Goal: Find specific page/section: Find specific page/section

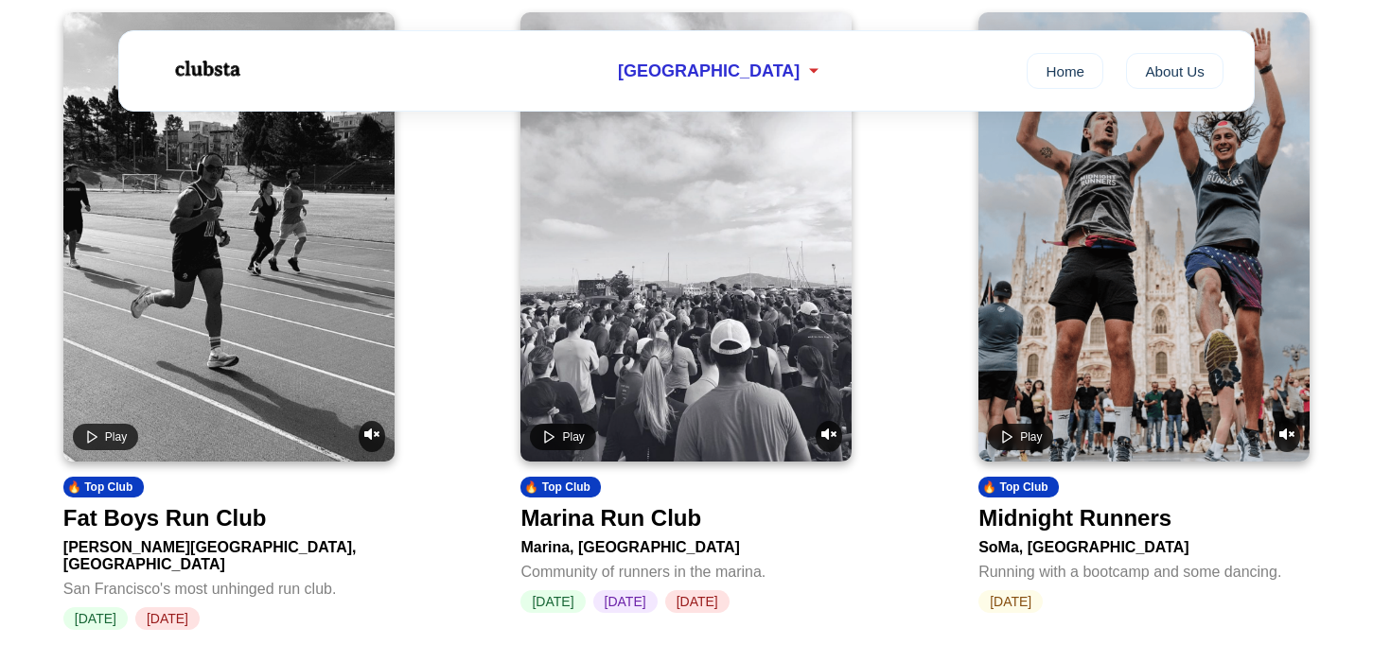
scroll to position [795, 0]
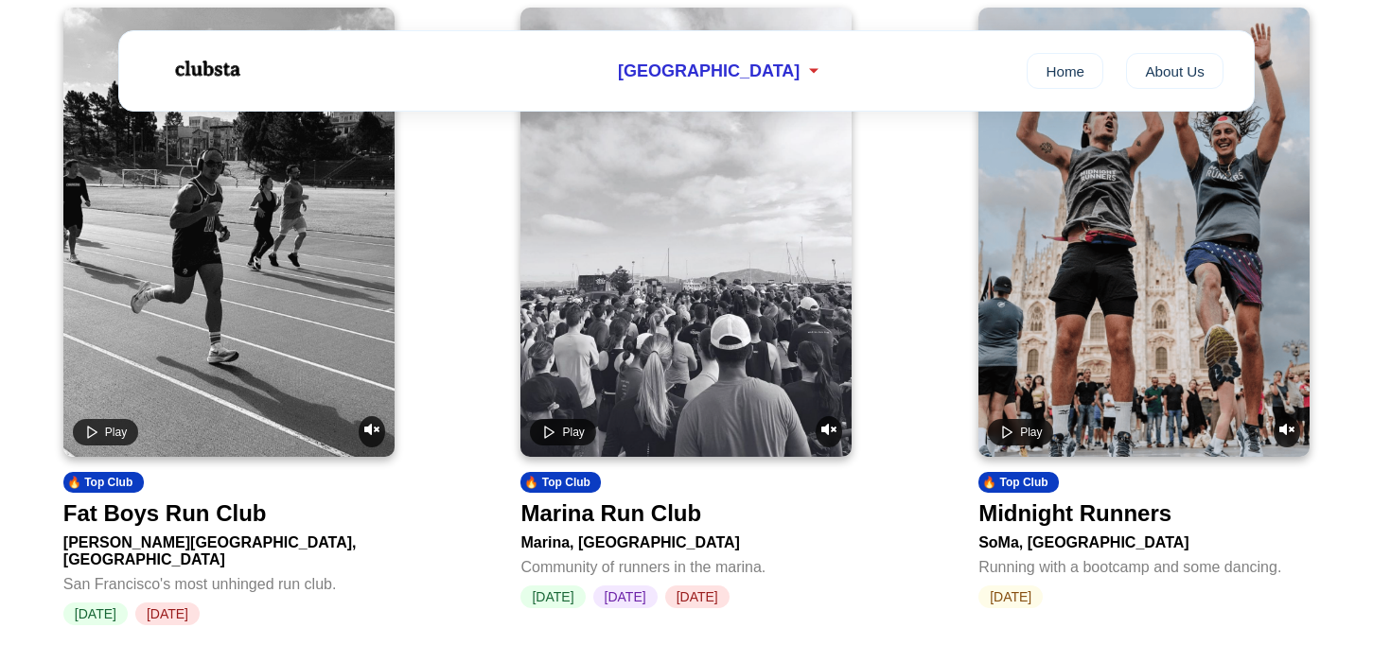
click at [300, 229] on video at bounding box center [228, 232] width 331 height 449
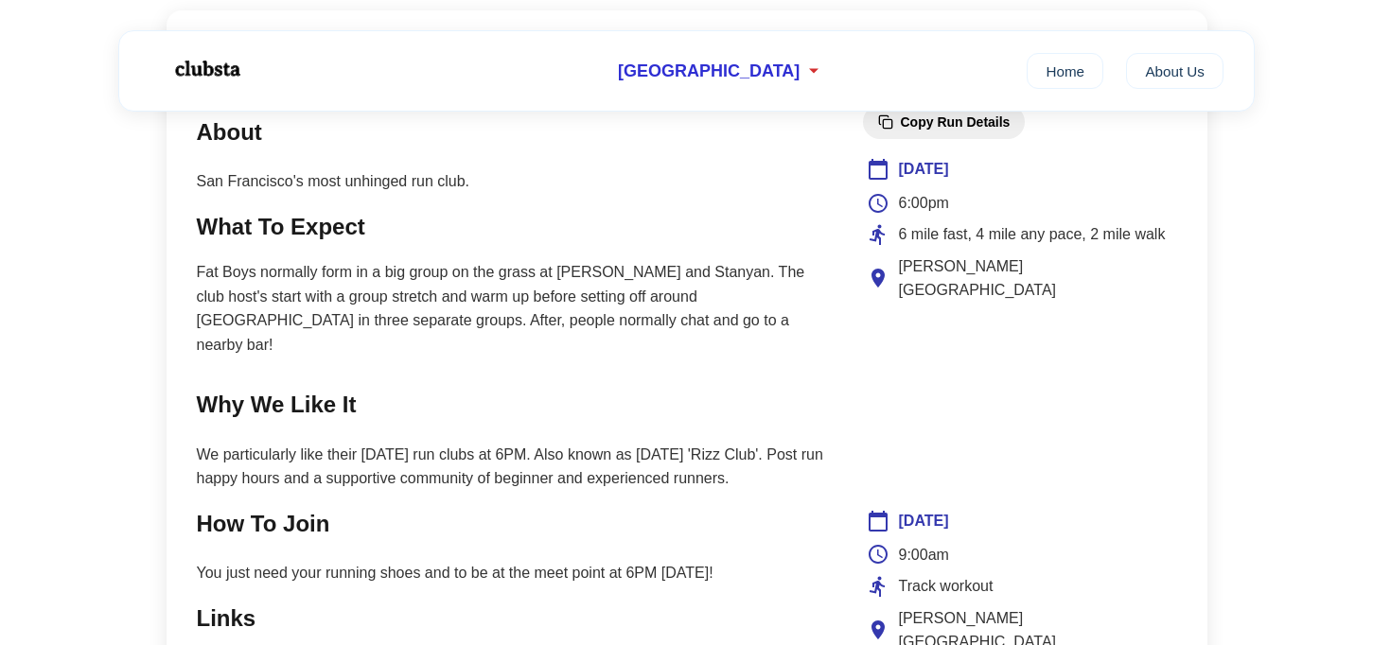
scroll to position [799, 0]
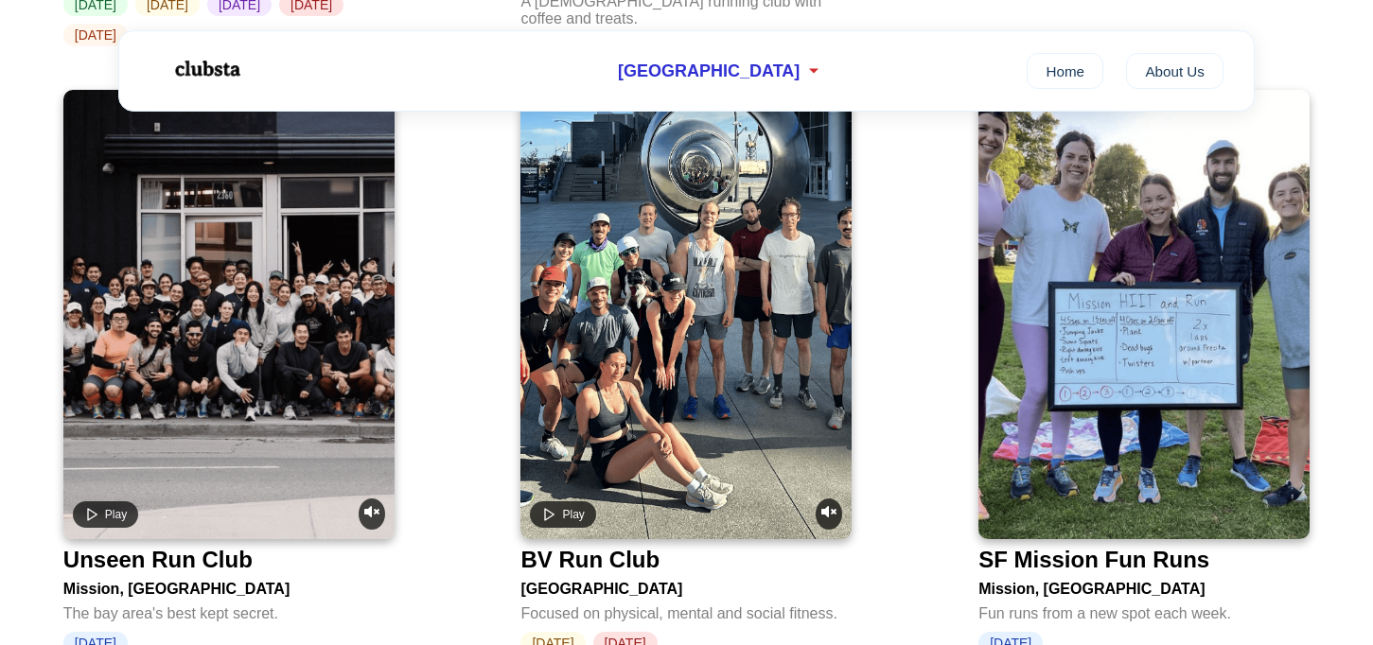
scroll to position [3313, 0]
click at [159, 269] on video at bounding box center [228, 313] width 331 height 449
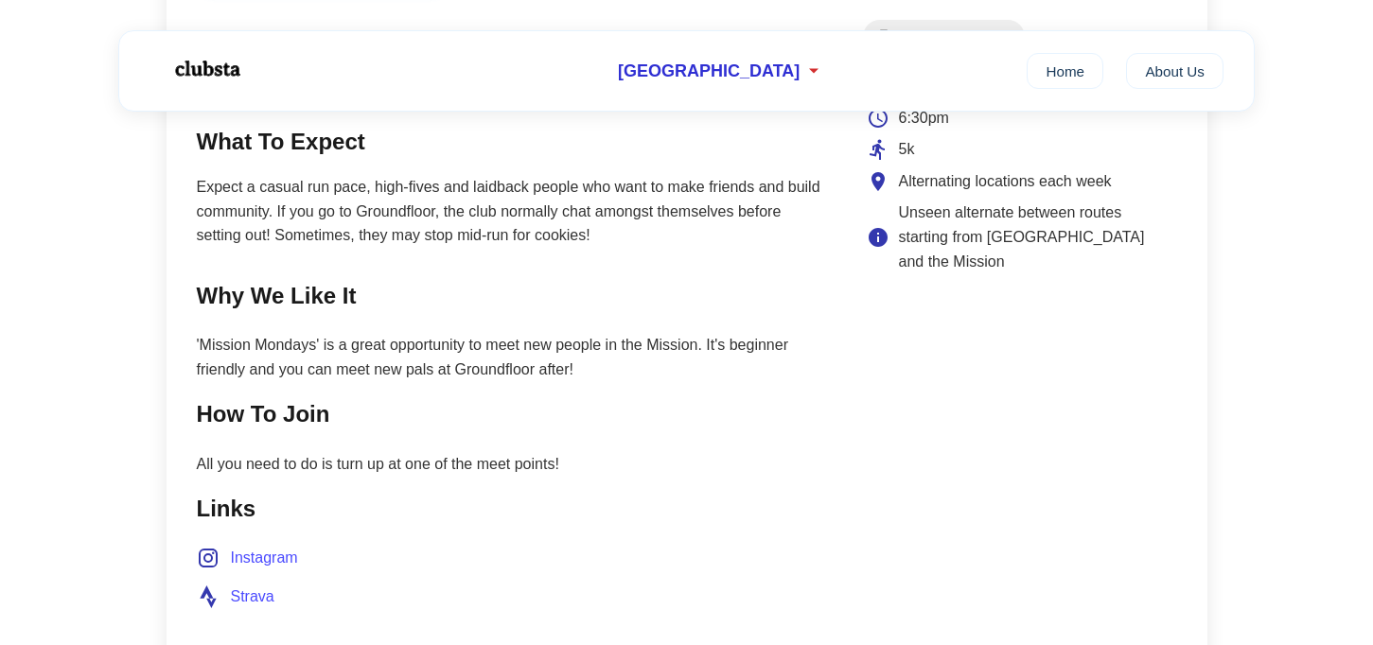
scroll to position [887, 0]
click at [277, 556] on span "Instagram" at bounding box center [264, 557] width 67 height 25
